Goal: Task Accomplishment & Management: Manage account settings

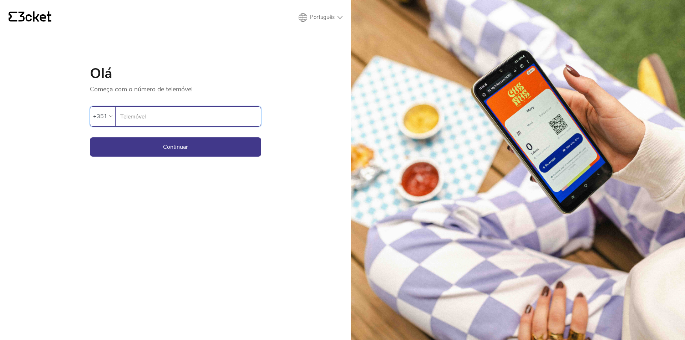
click at [200, 116] on input "Telemóvel" at bounding box center [190, 117] width 141 height 20
type input "964459823"
click at [218, 148] on button "Continuar" at bounding box center [175, 146] width 171 height 19
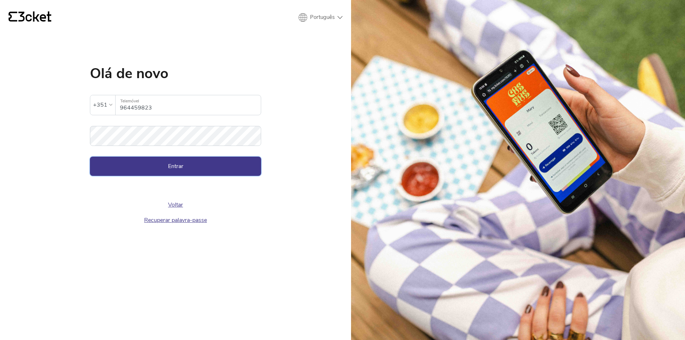
click at [213, 168] on button "Entrar" at bounding box center [175, 166] width 171 height 19
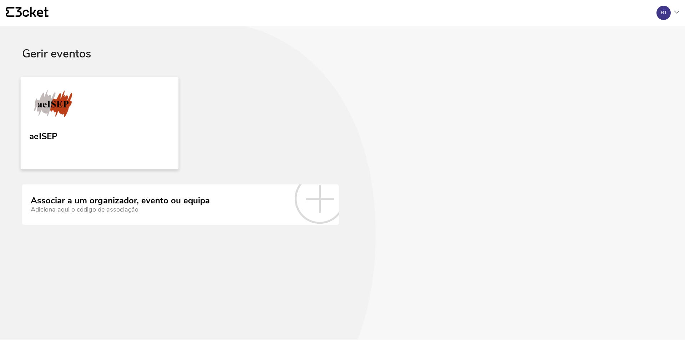
click at [135, 145] on link "aeISEP" at bounding box center [100, 123] width 158 height 92
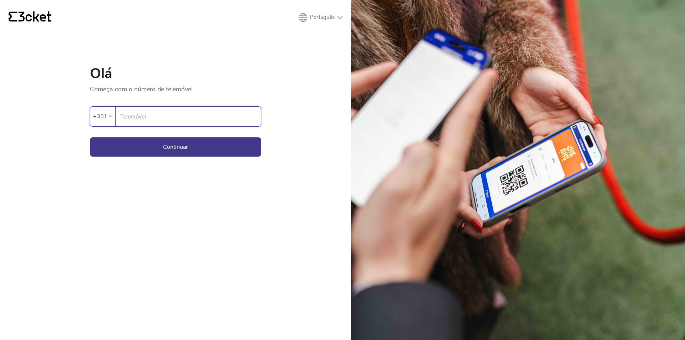
click at [179, 120] on input "Telemóvel" at bounding box center [190, 117] width 141 height 20
type input "964459823"
click at [199, 145] on button "Continuar" at bounding box center [175, 146] width 171 height 19
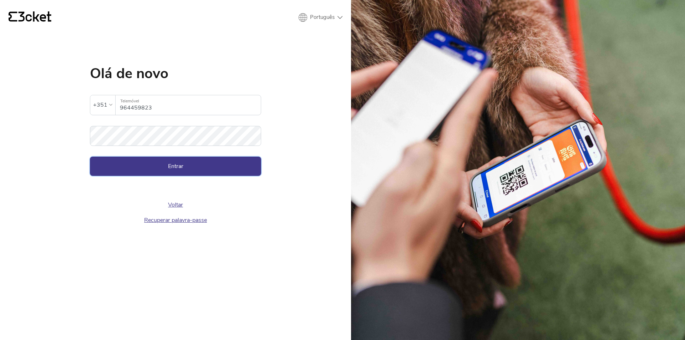
click at [177, 168] on button "Entrar" at bounding box center [175, 166] width 171 height 19
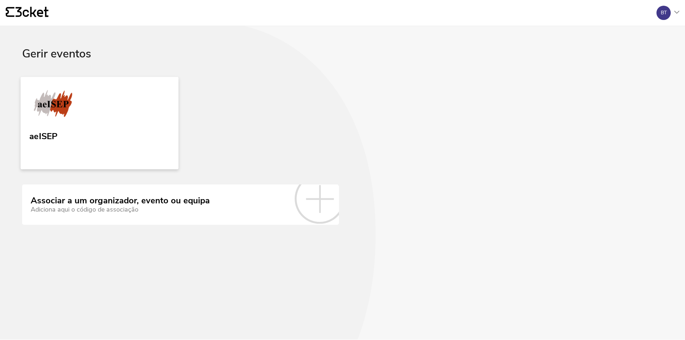
click at [76, 136] on link "aeISEP" at bounding box center [100, 123] width 158 height 92
